Goal: Information Seeking & Learning: Learn about a topic

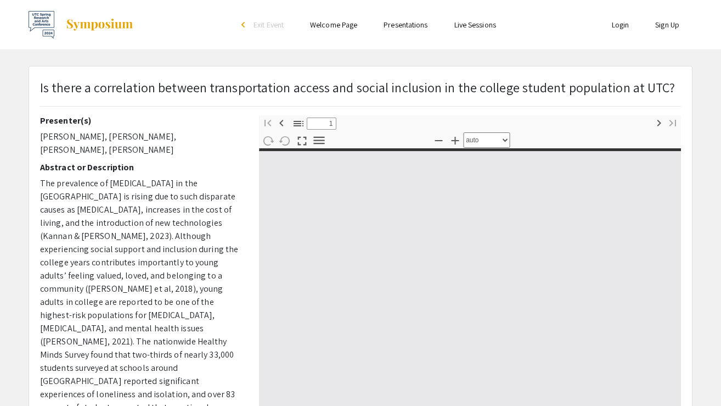
select select "custom"
type input "0"
select select "custom"
type input "0"
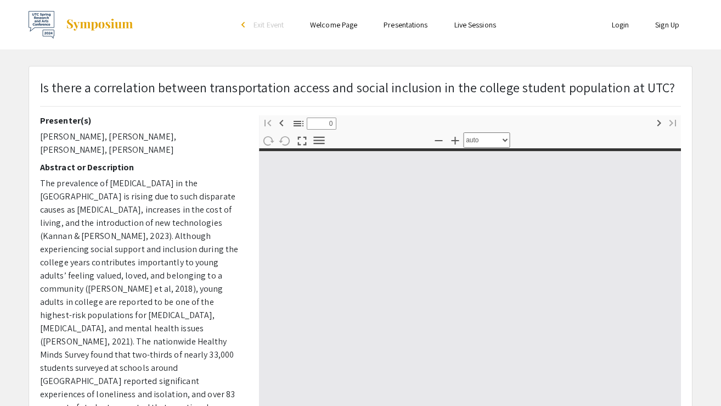
select select "custom"
